Goal: Information Seeking & Learning: Learn about a topic

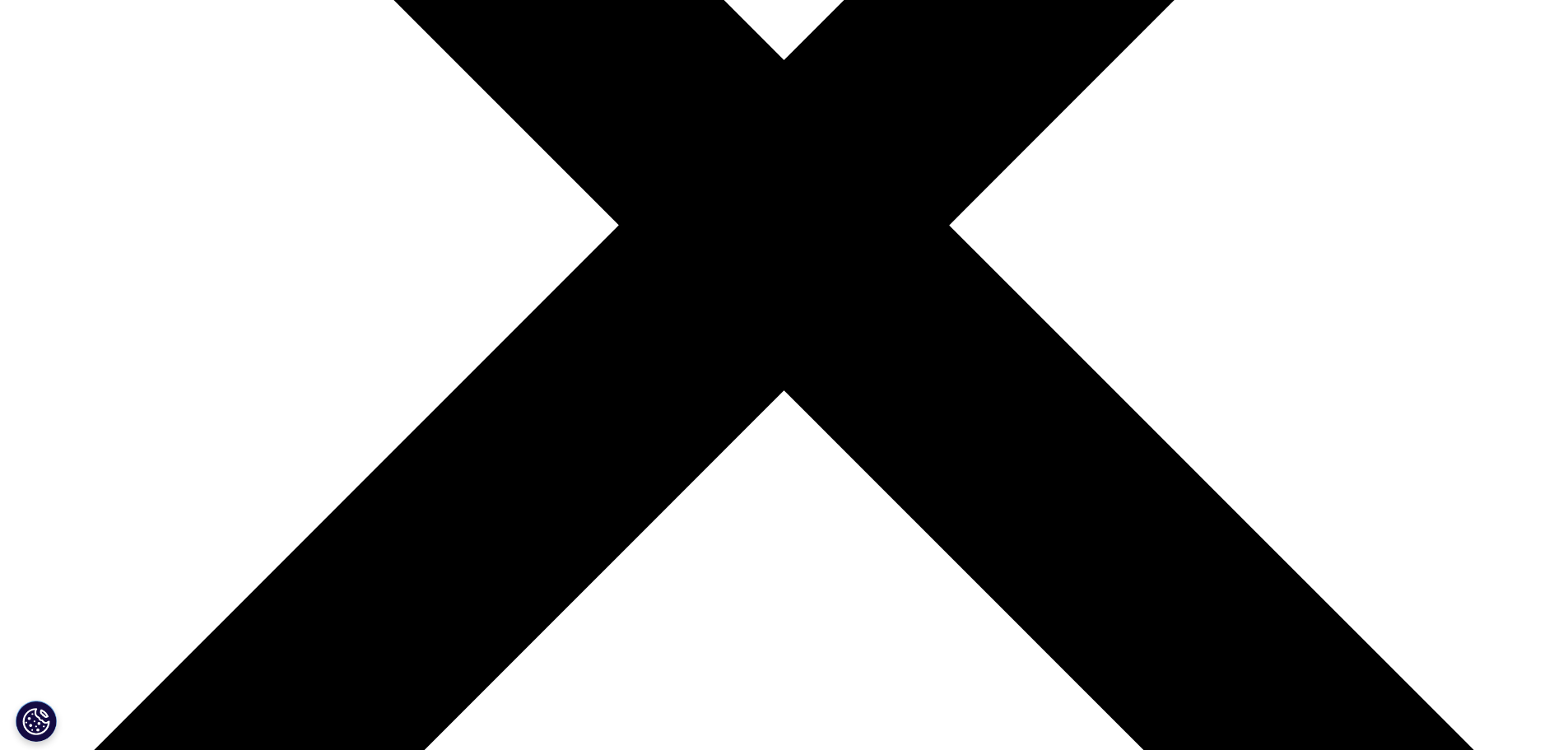
drag, startPoint x: 587, startPoint y: 339, endPoint x: 358, endPoint y: 312, distance: 230.6
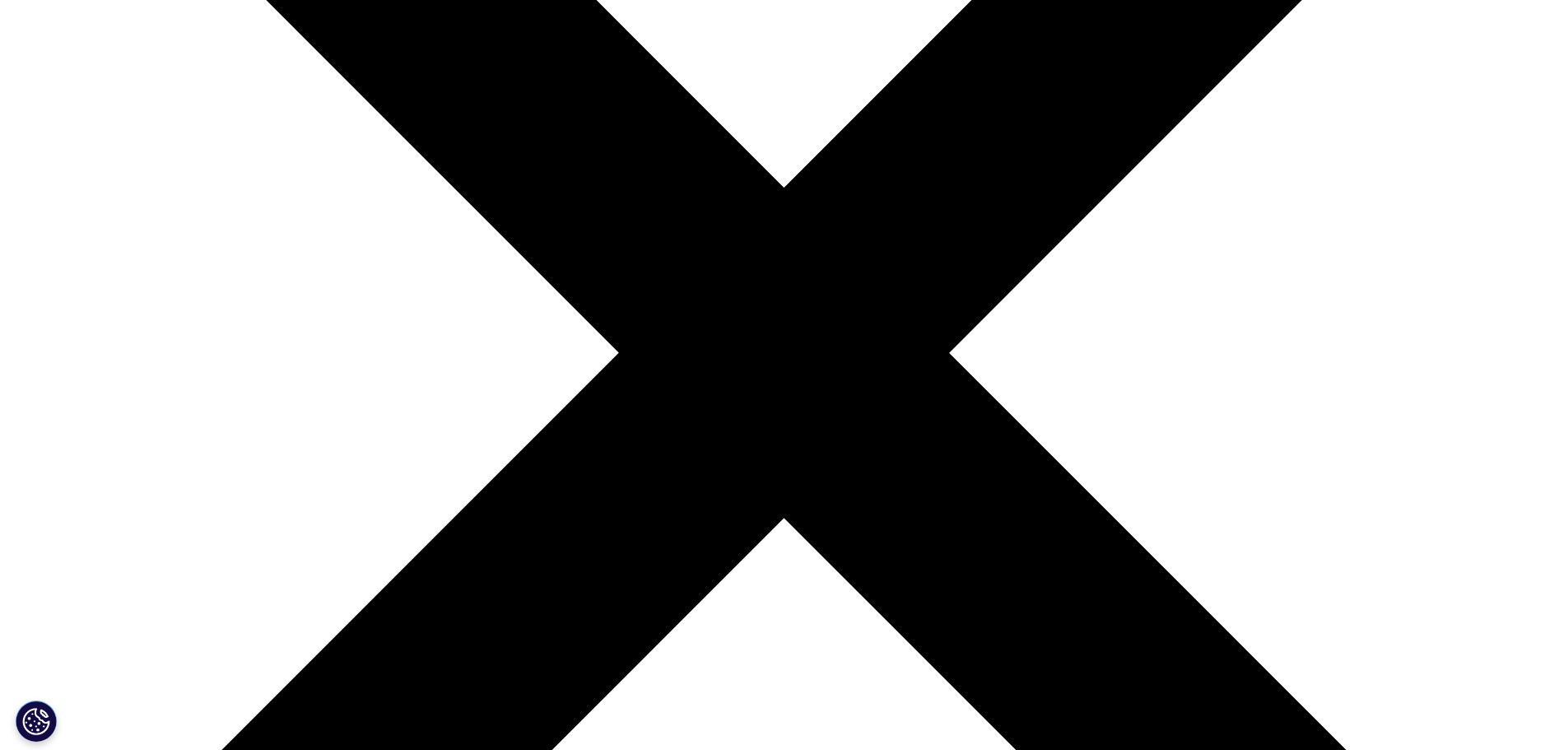
scroll to position [440, 0]
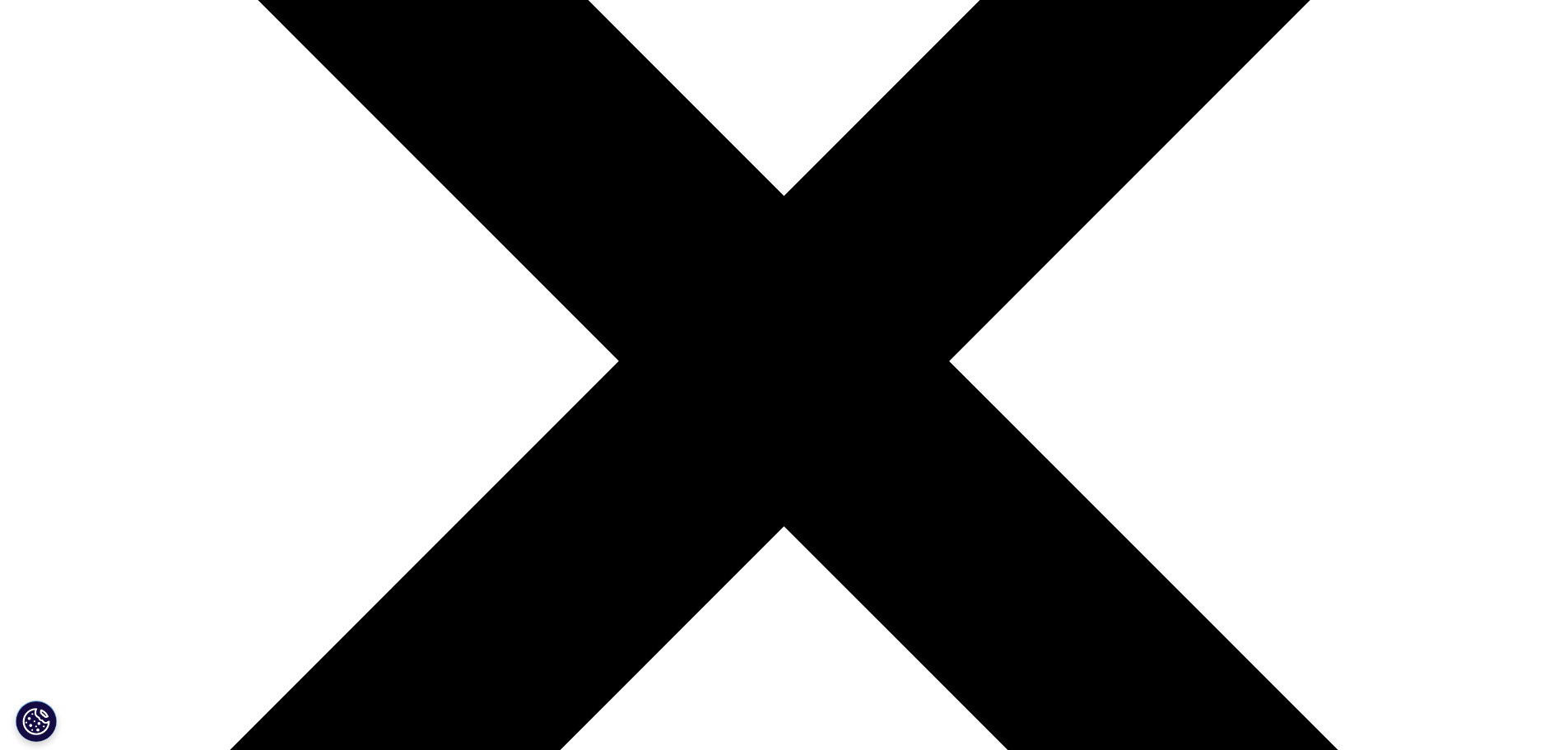
type input "Real world evidence solutions market 2024"
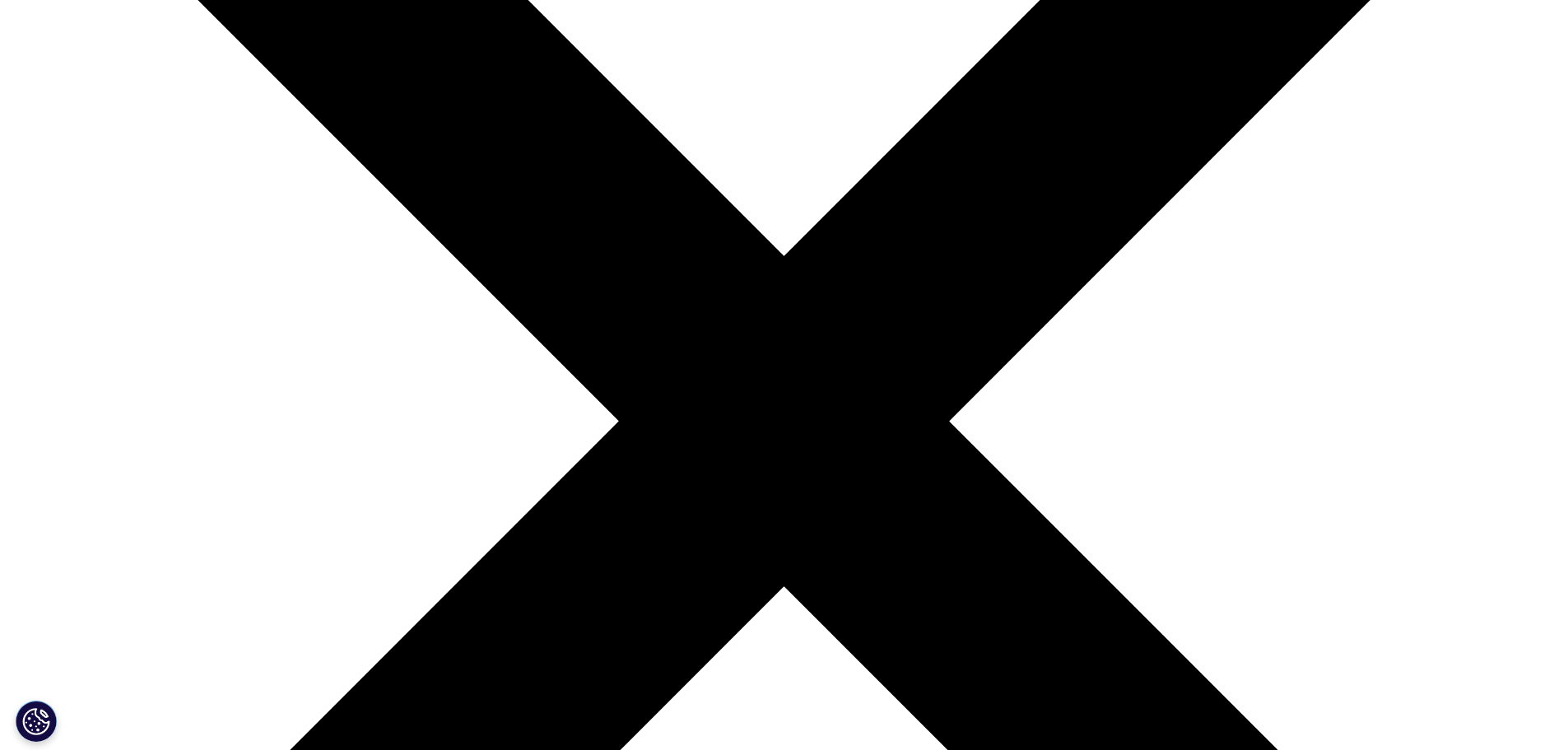
scroll to position [358, 0]
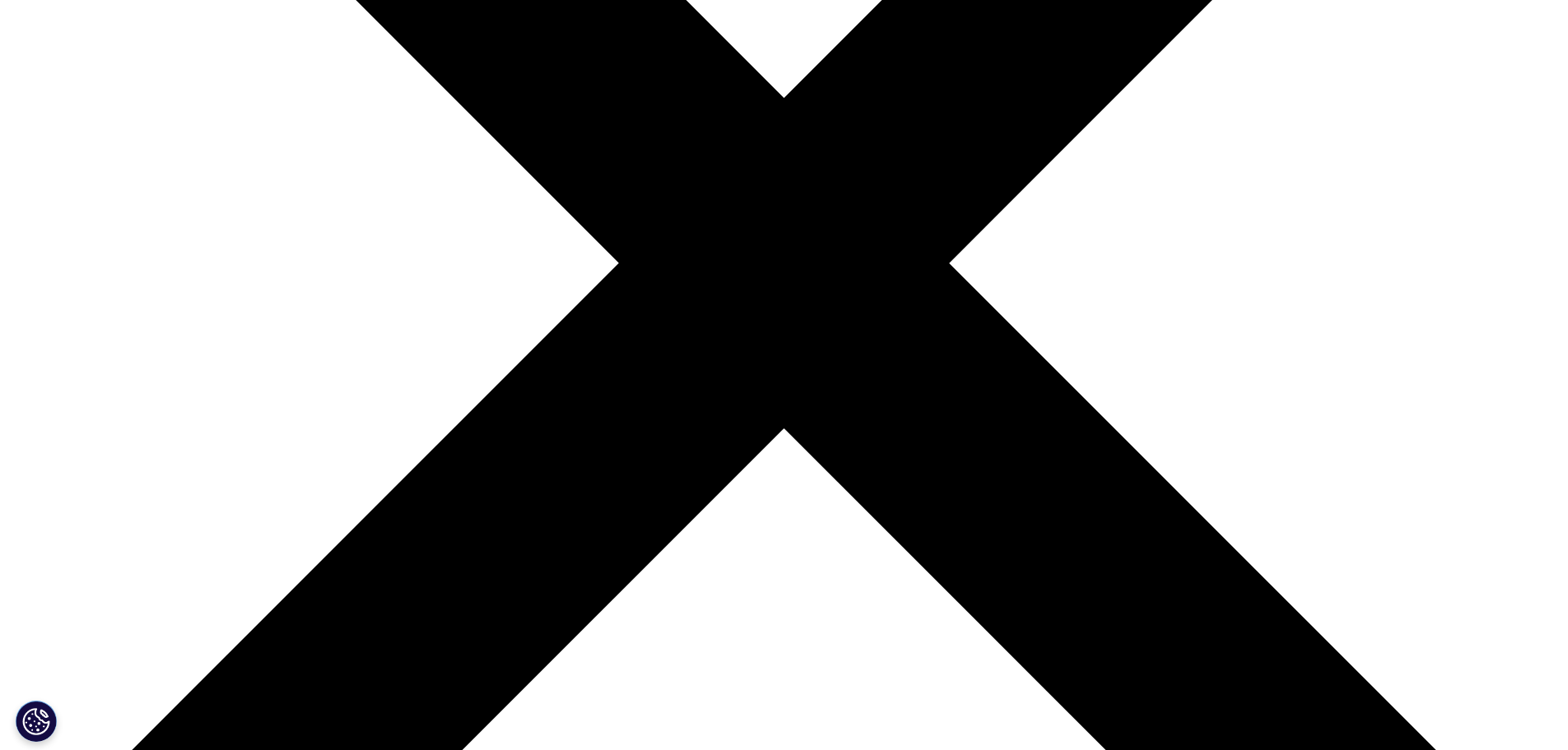
scroll to position [576, 0]
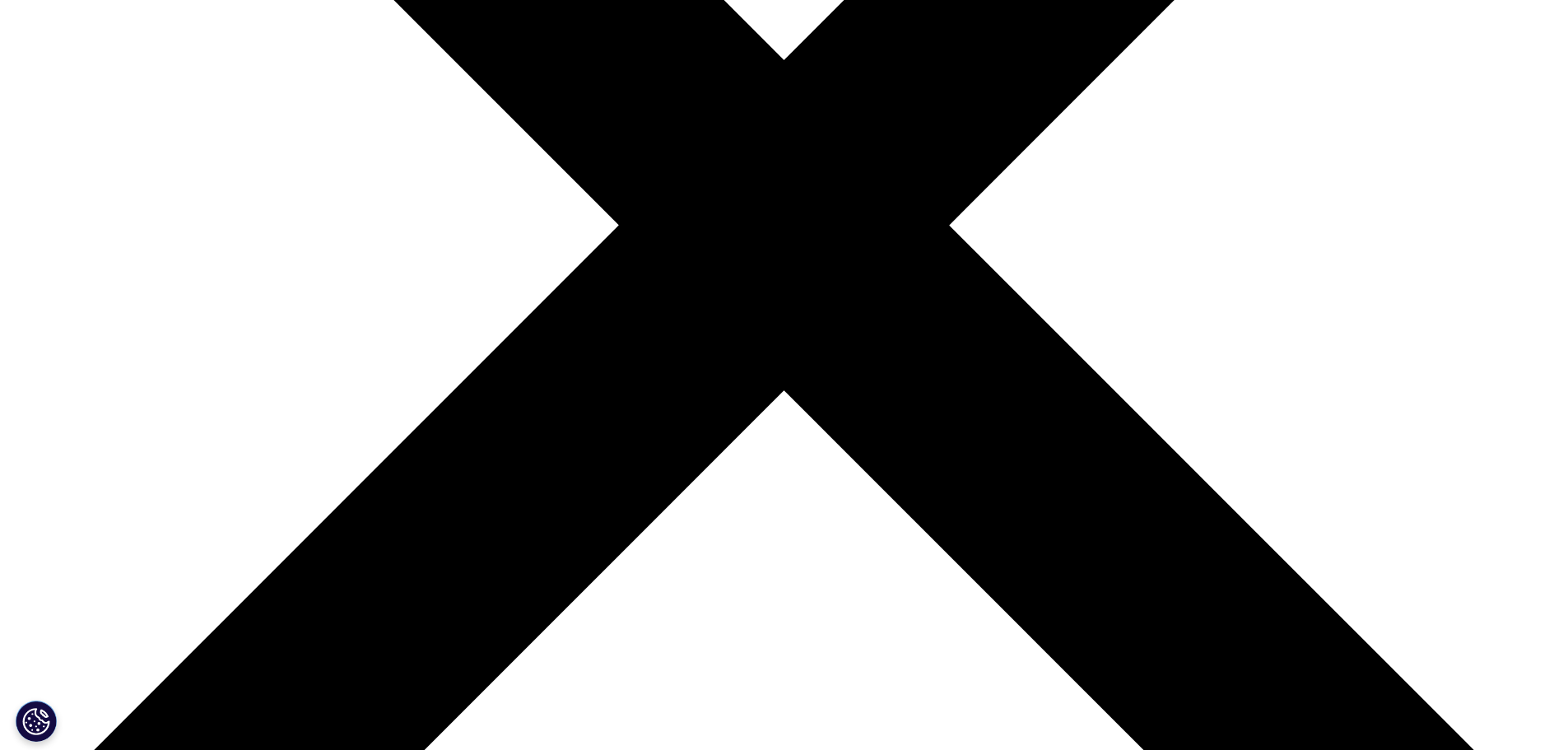
drag, startPoint x: 812, startPoint y: 541, endPoint x: 759, endPoint y: 516, distance: 58.6
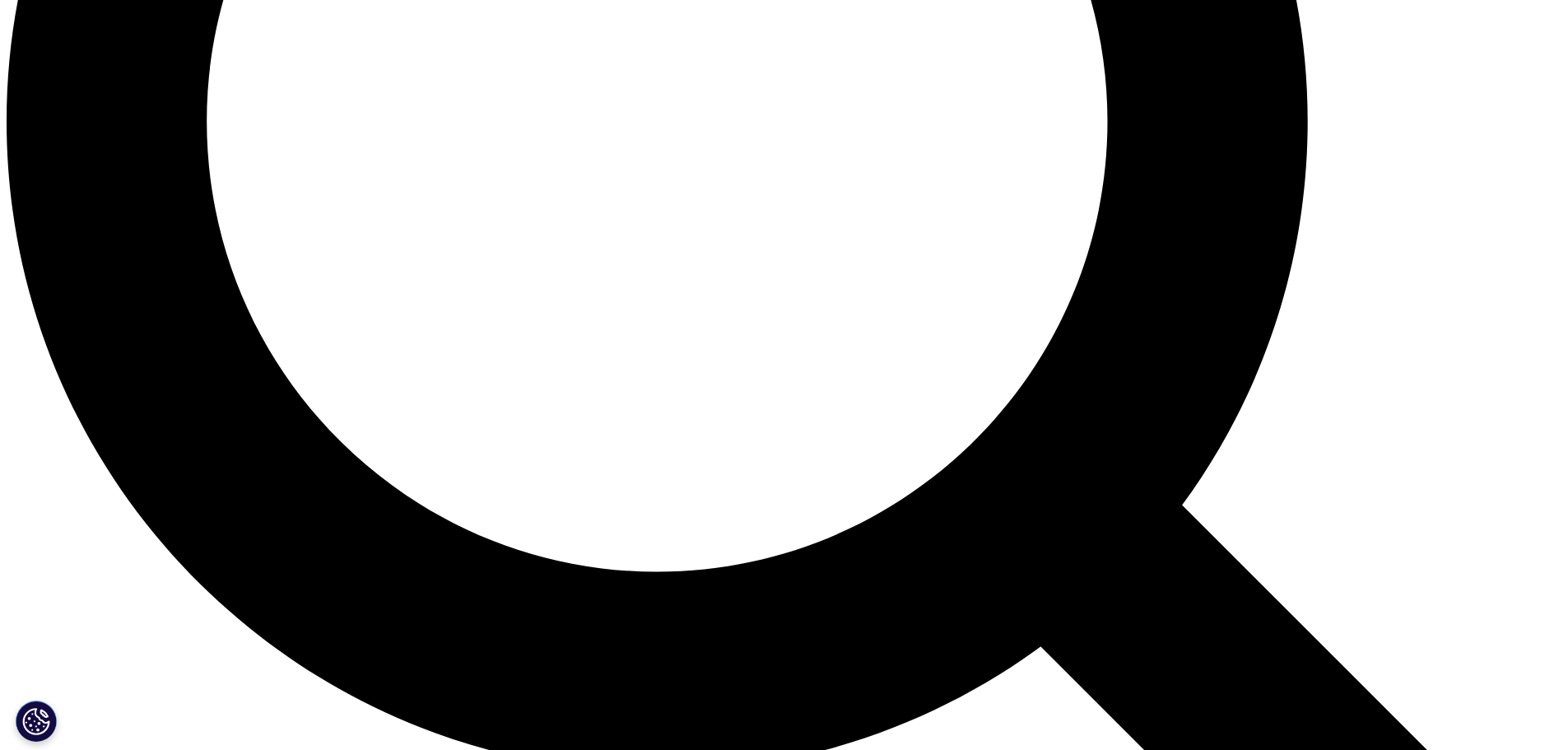
scroll to position [2140, 0]
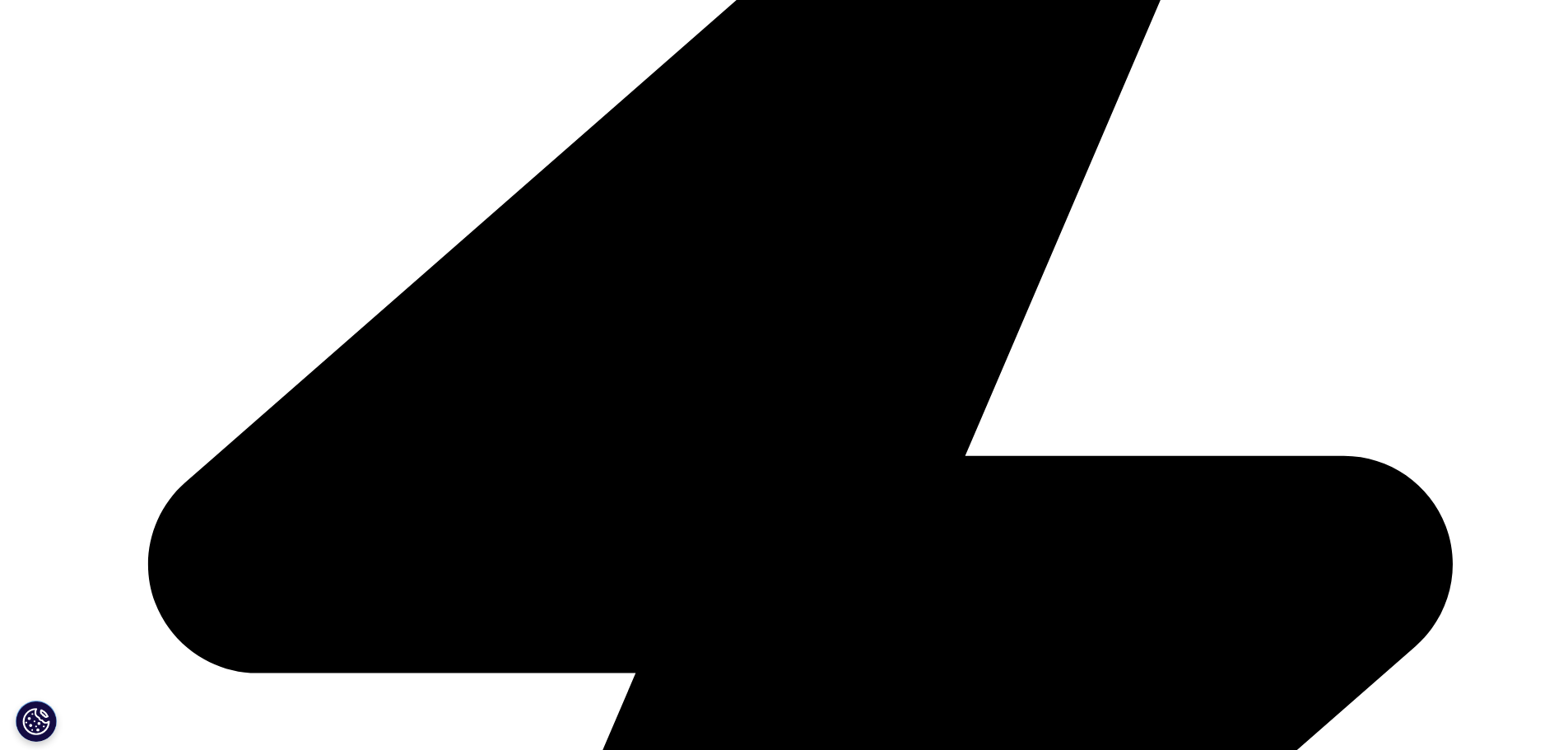
scroll to position [5349, 0]
